Goal: Download file/media

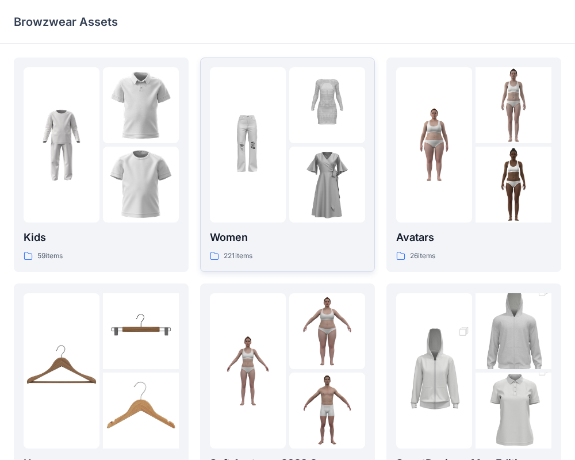
click at [283, 159] on img at bounding box center [248, 145] width 76 height 76
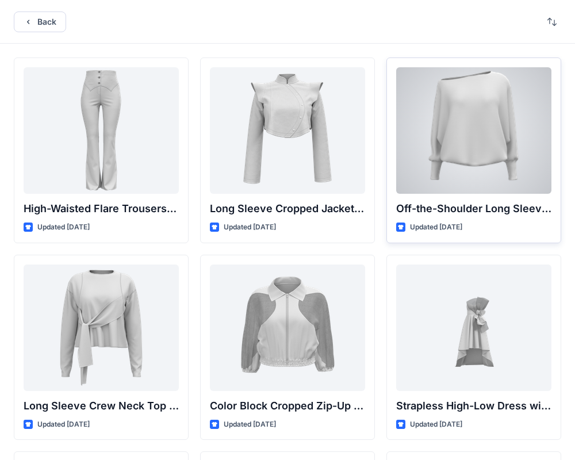
click at [433, 140] on div at bounding box center [473, 130] width 155 height 127
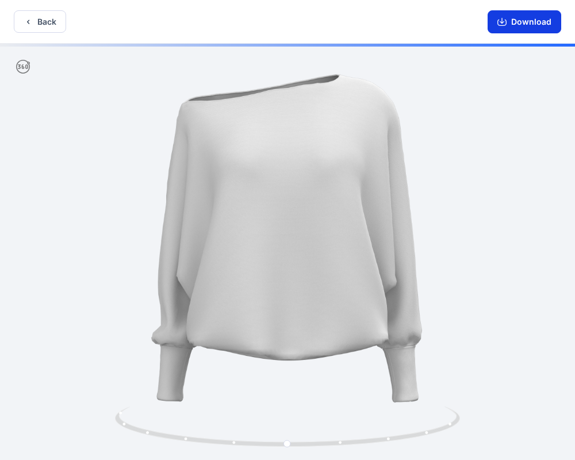
click at [526, 16] on button "Download" at bounding box center [525, 21] width 74 height 23
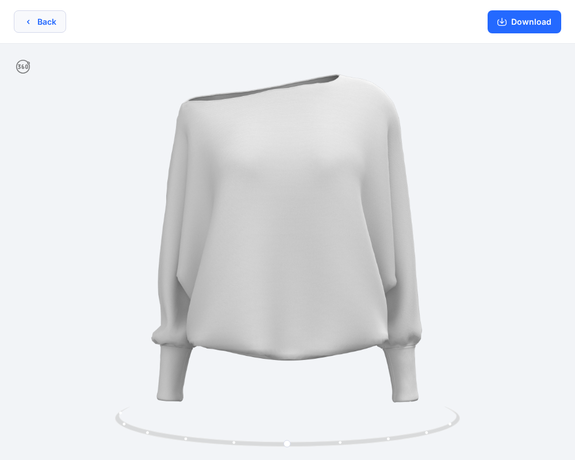
click at [28, 28] on button "Back" at bounding box center [40, 21] width 52 height 22
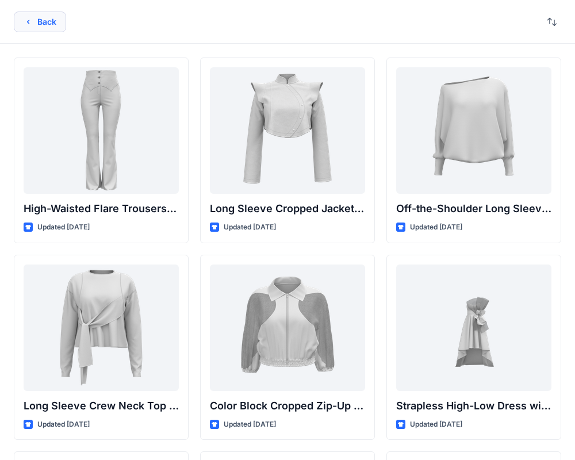
click at [38, 26] on button "Back" at bounding box center [40, 22] width 52 height 21
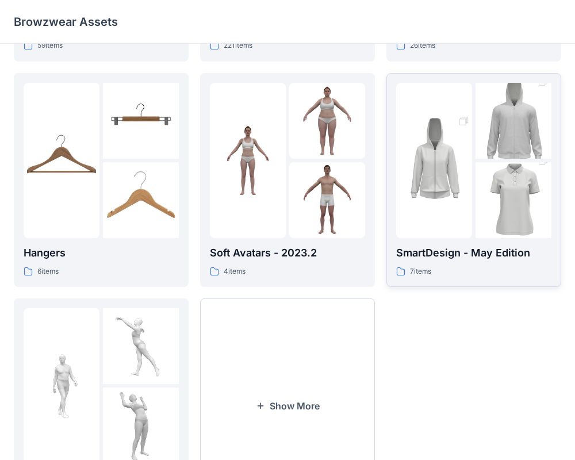
scroll to position [223, 0]
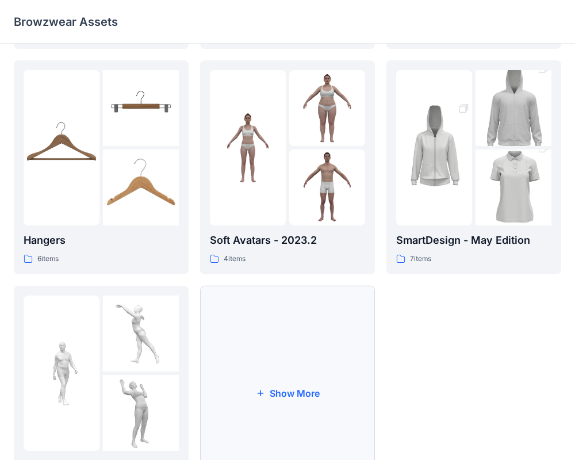
click at [297, 393] on button "Show More" at bounding box center [287, 393] width 175 height 215
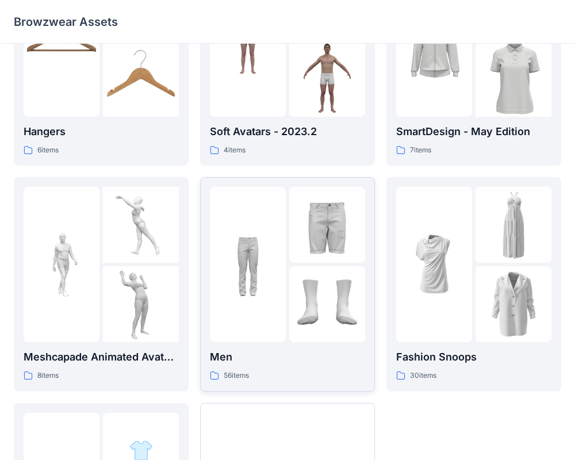
scroll to position [335, 0]
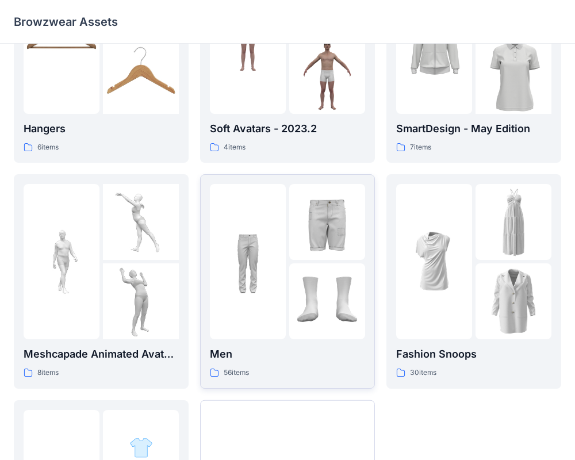
click at [300, 311] on img at bounding box center [327, 301] width 76 height 76
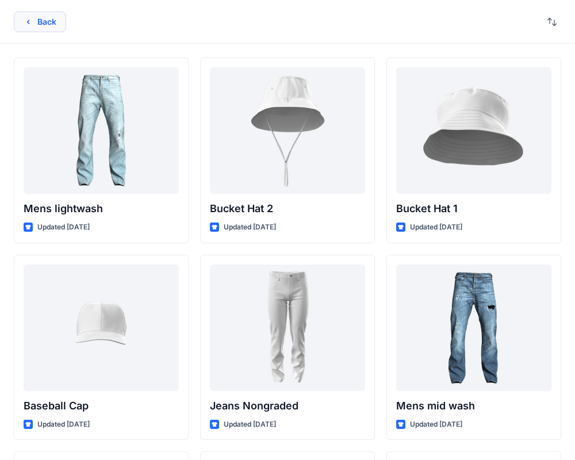
click at [55, 20] on button "Back" at bounding box center [40, 22] width 52 height 21
